Goal: Task Accomplishment & Management: Use online tool/utility

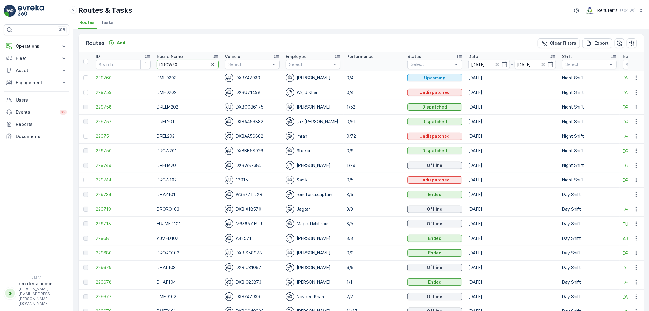
type input "DRCW201"
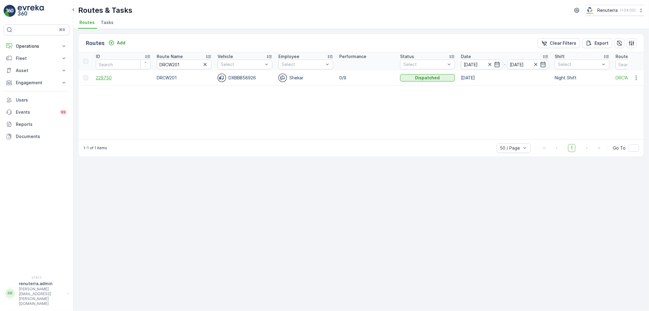
click at [132, 76] on span "229750" at bounding box center [123, 78] width 55 height 6
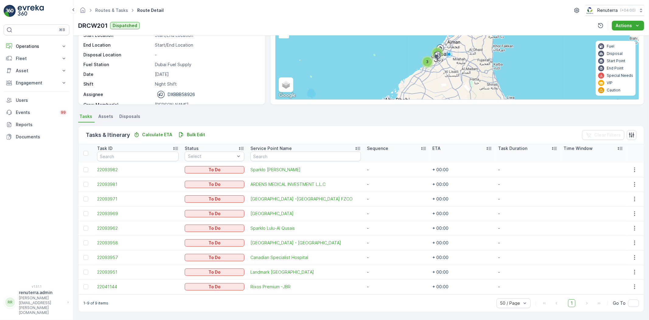
scroll to position [57, 0]
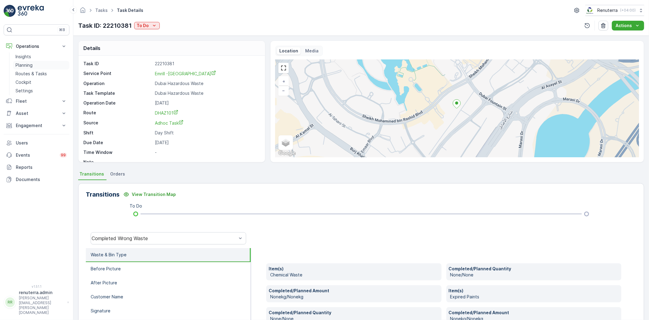
click at [27, 66] on p "Planning" at bounding box center [24, 65] width 17 height 6
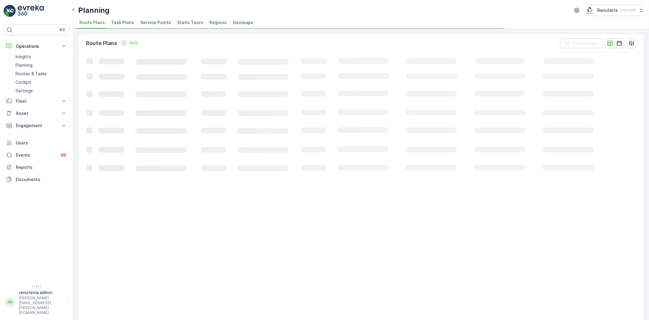
click at [159, 22] on span "Service Points" at bounding box center [155, 22] width 31 height 6
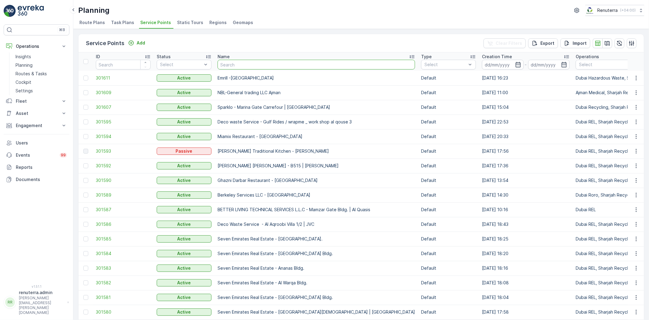
click at [249, 66] on input "text" at bounding box center [317, 65] width 198 height 10
type input "landmark"
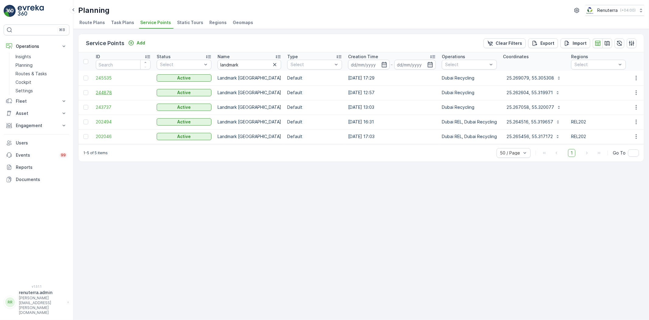
click at [105, 93] on span "244878" at bounding box center [123, 92] width 55 height 6
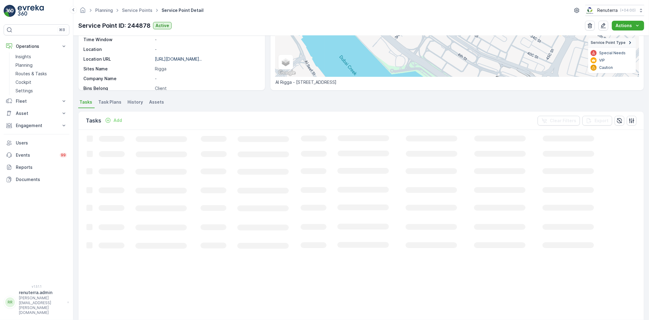
scroll to position [101, 0]
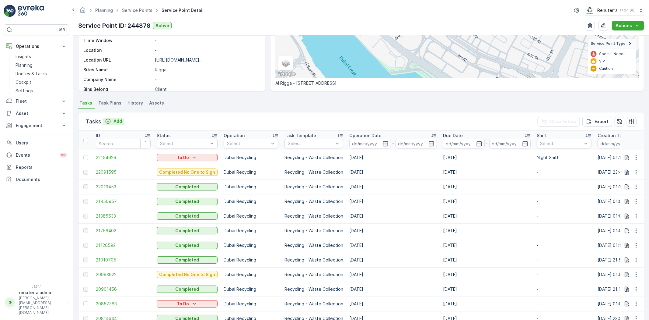
click at [116, 122] on p "Add" at bounding box center [118, 121] width 9 height 6
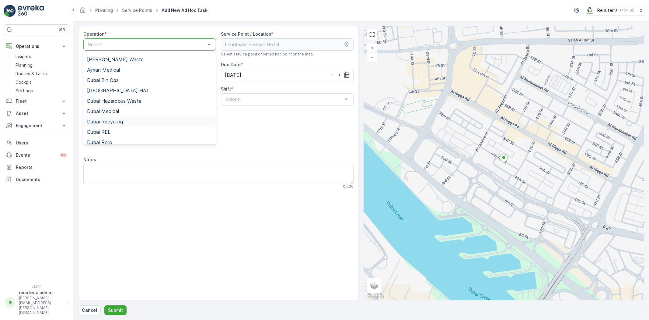
click at [124, 122] on div "Dubai Recycling" at bounding box center [149, 121] width 125 height 5
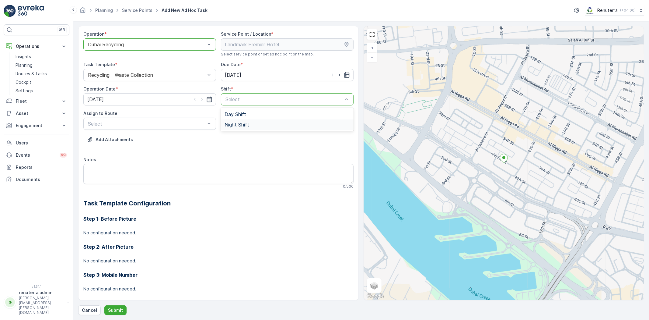
click at [234, 123] on span "Night Shift" at bounding box center [237, 124] width 25 height 5
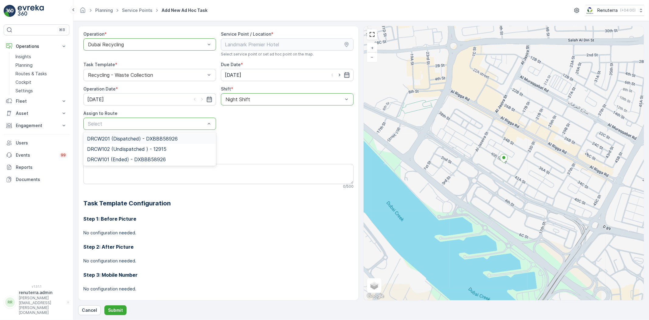
click at [122, 141] on span "DRCW201 (Dispatched) - DXBBB58926" at bounding box center [132, 138] width 91 height 5
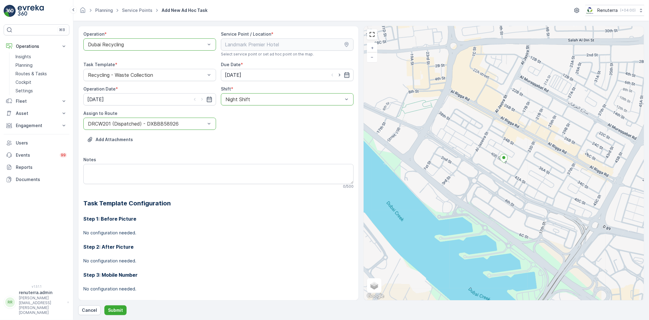
click at [111, 304] on div "Operation * option Dubai Recycling, selected. Dubai Recycling Service Point / L…" at bounding box center [361, 170] width 566 height 289
click at [114, 308] on p "Submit" at bounding box center [115, 310] width 15 height 6
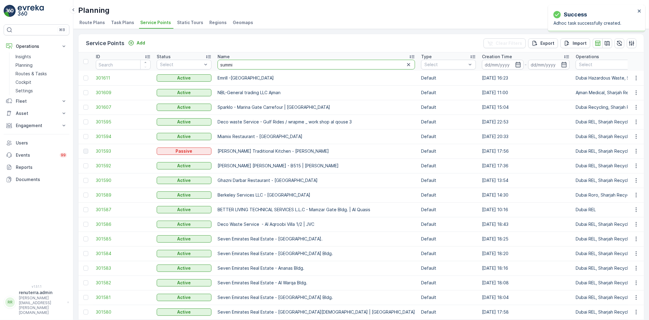
type input "summit"
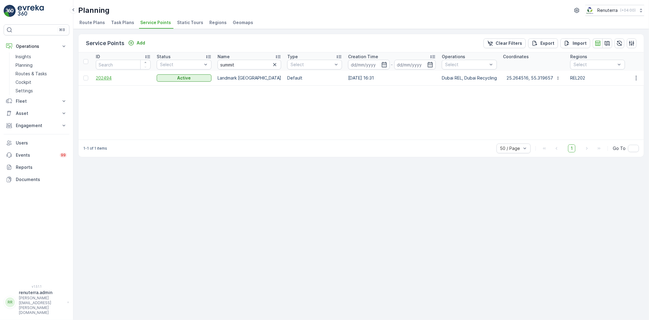
click at [100, 79] on span "202494" at bounding box center [123, 78] width 55 height 6
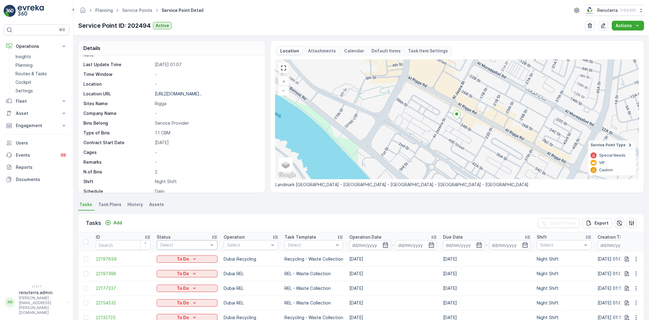
scroll to position [68, 0]
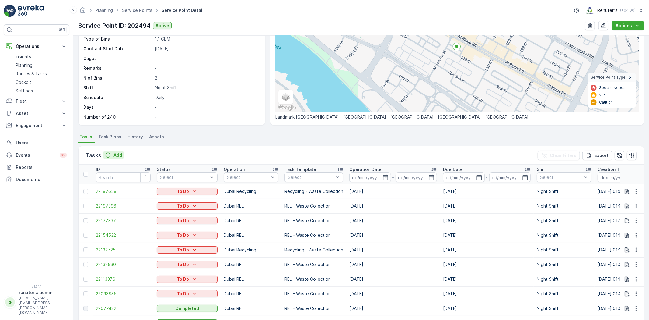
click at [116, 156] on p "Add" at bounding box center [118, 155] width 9 height 6
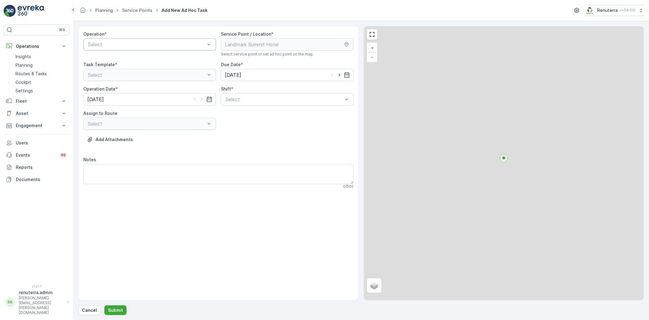
click at [131, 50] on div "Select" at bounding box center [149, 44] width 133 height 12
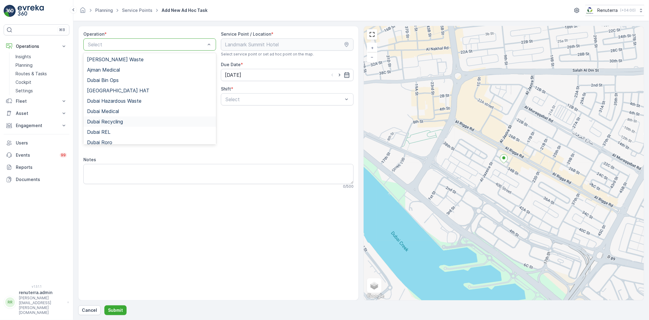
click at [121, 123] on span "Dubai Recycling" at bounding box center [105, 121] width 36 height 5
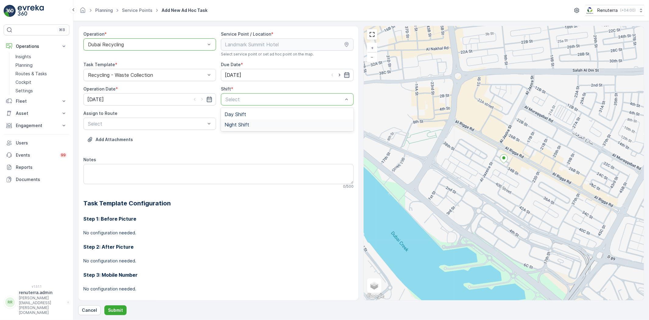
click at [229, 125] on span "Night Shift" at bounding box center [237, 124] width 25 height 5
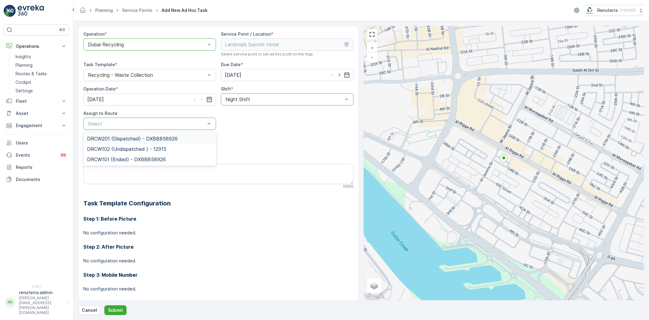
click at [148, 129] on div "Select" at bounding box center [149, 123] width 133 height 12
click at [142, 141] on span "DRCW201 (Dispatched) - DXBBB58926" at bounding box center [132, 138] width 91 height 5
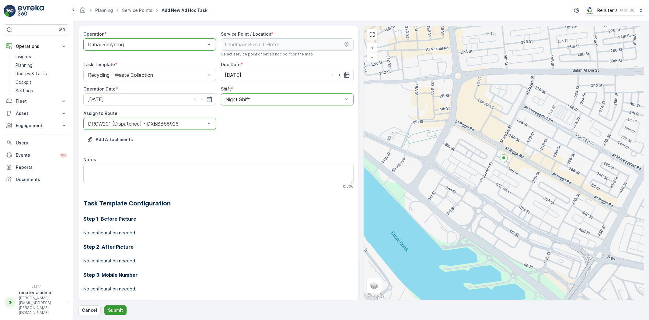
click at [119, 311] on p "Submit" at bounding box center [115, 310] width 15 height 6
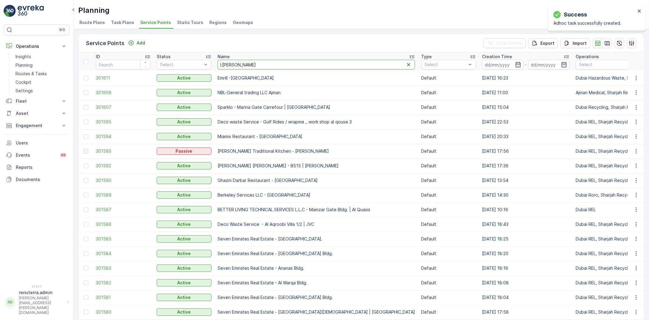
type input "l;andmark"
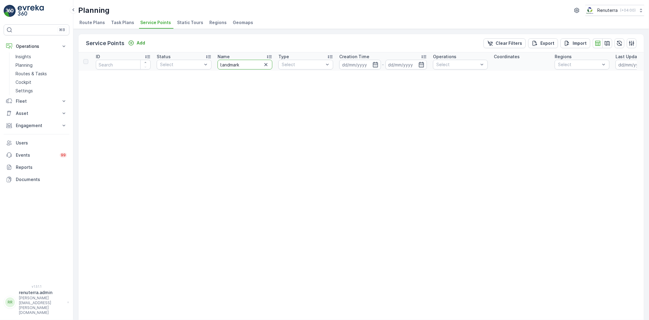
click at [224, 64] on input "l;andmark" at bounding box center [245, 65] width 55 height 10
type input "landmark"
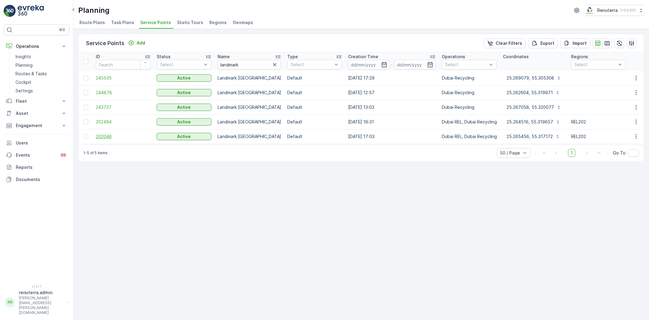
click at [103, 136] on span "202046" at bounding box center [123, 136] width 55 height 6
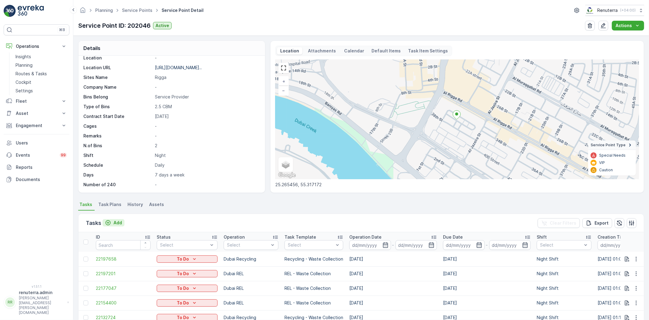
scroll to position [34, 0]
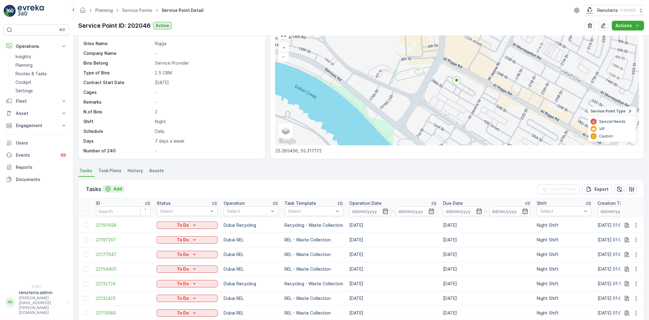
click at [119, 189] on p "Add" at bounding box center [118, 189] width 9 height 6
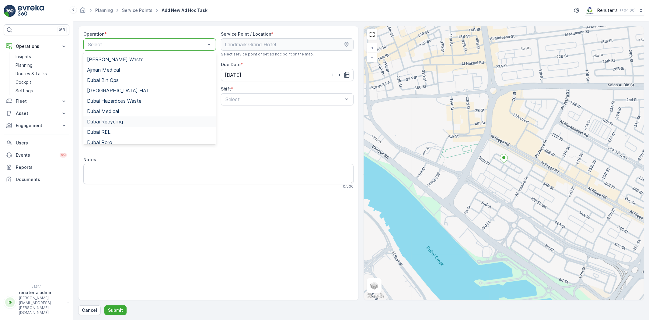
click at [104, 121] on span "Dubai Recycling" at bounding box center [105, 121] width 36 height 5
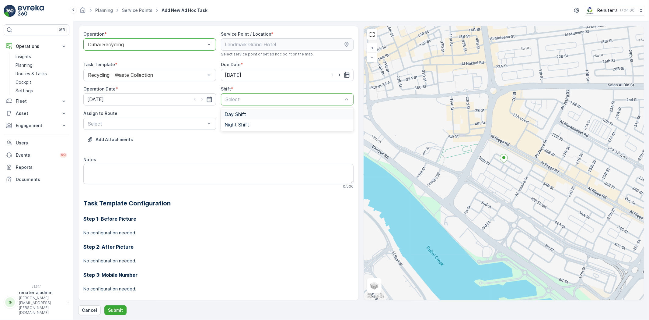
click at [238, 93] on div "Select" at bounding box center [287, 99] width 133 height 12
click at [236, 125] on span "Night Shift" at bounding box center [237, 124] width 25 height 5
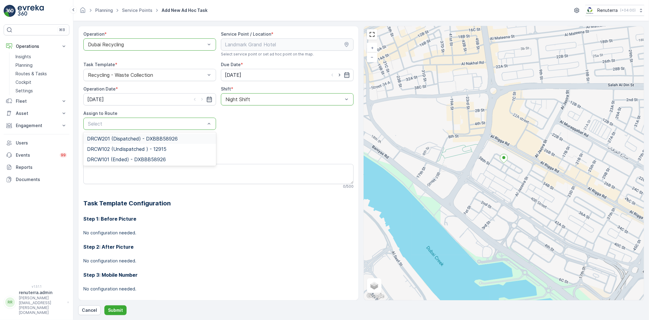
click at [135, 140] on span "DRCW201 (Dispatched) - DXBBB58926" at bounding box center [132, 138] width 91 height 5
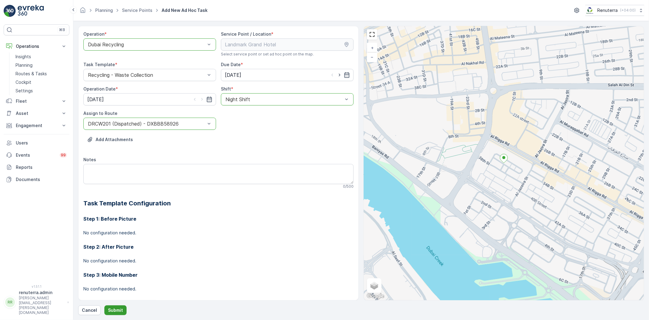
click at [110, 309] on p "Submit" at bounding box center [115, 310] width 15 height 6
